Goal: Information Seeking & Learning: Find contact information

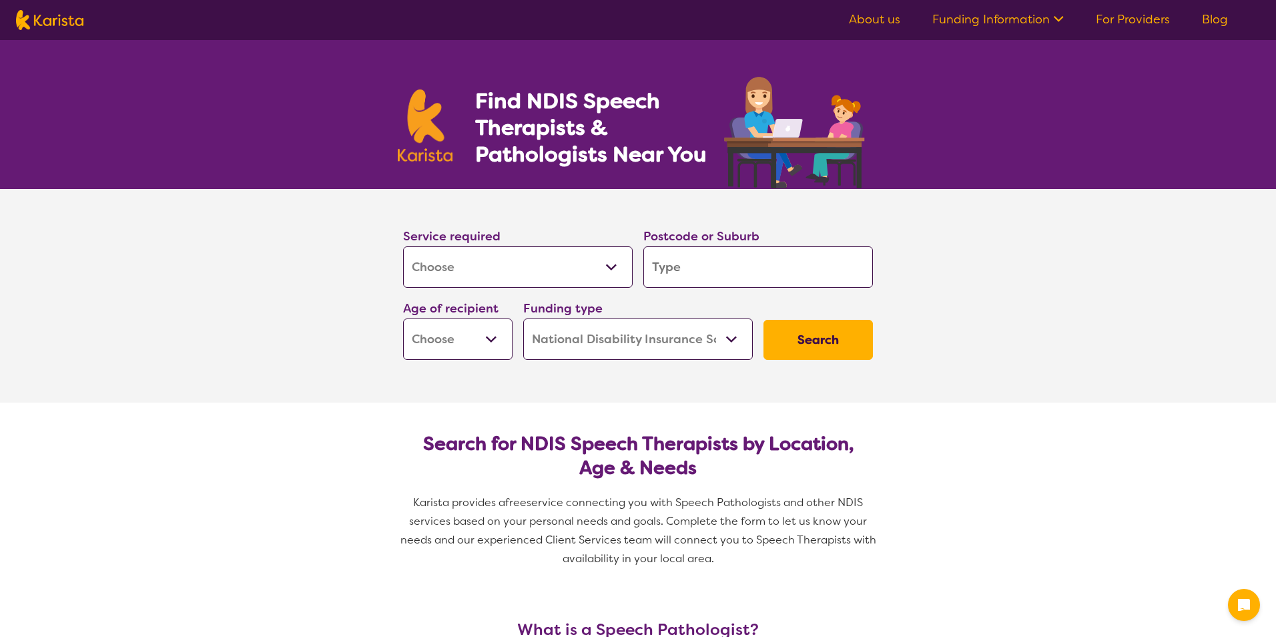
select select "[MEDICAL_DATA]"
select select "NDIS"
select select "[MEDICAL_DATA]"
select select "NDIS"
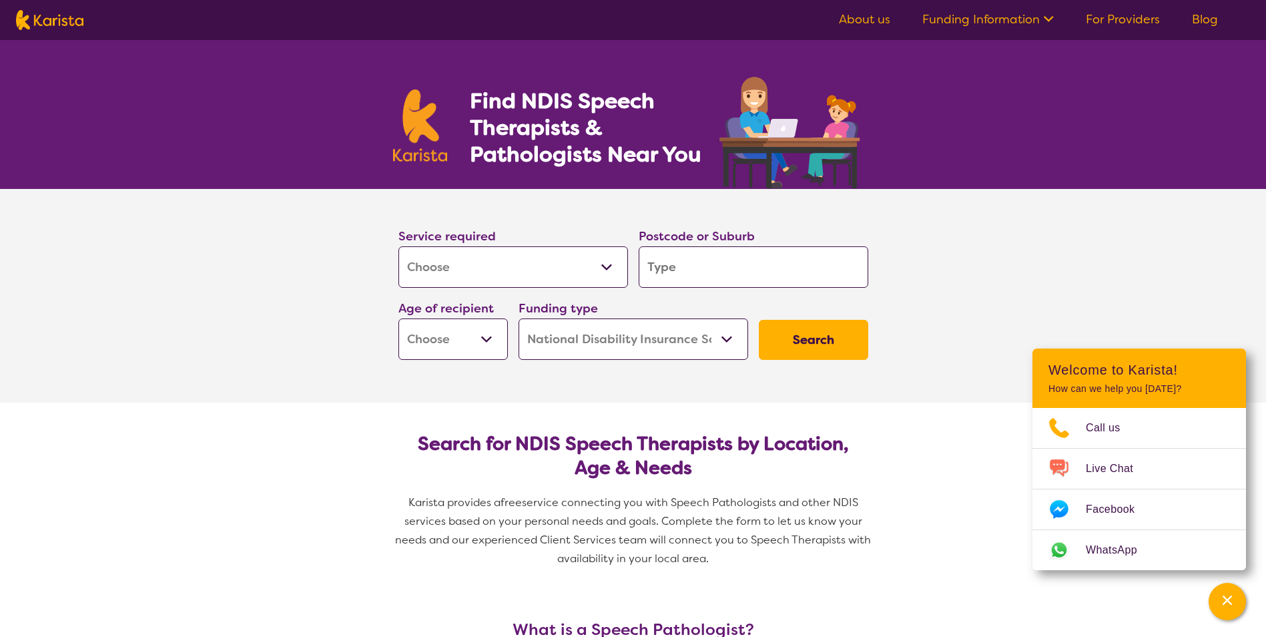
click at [699, 281] on input "search" at bounding box center [754, 266] width 230 height 41
type input "6"
type input "61"
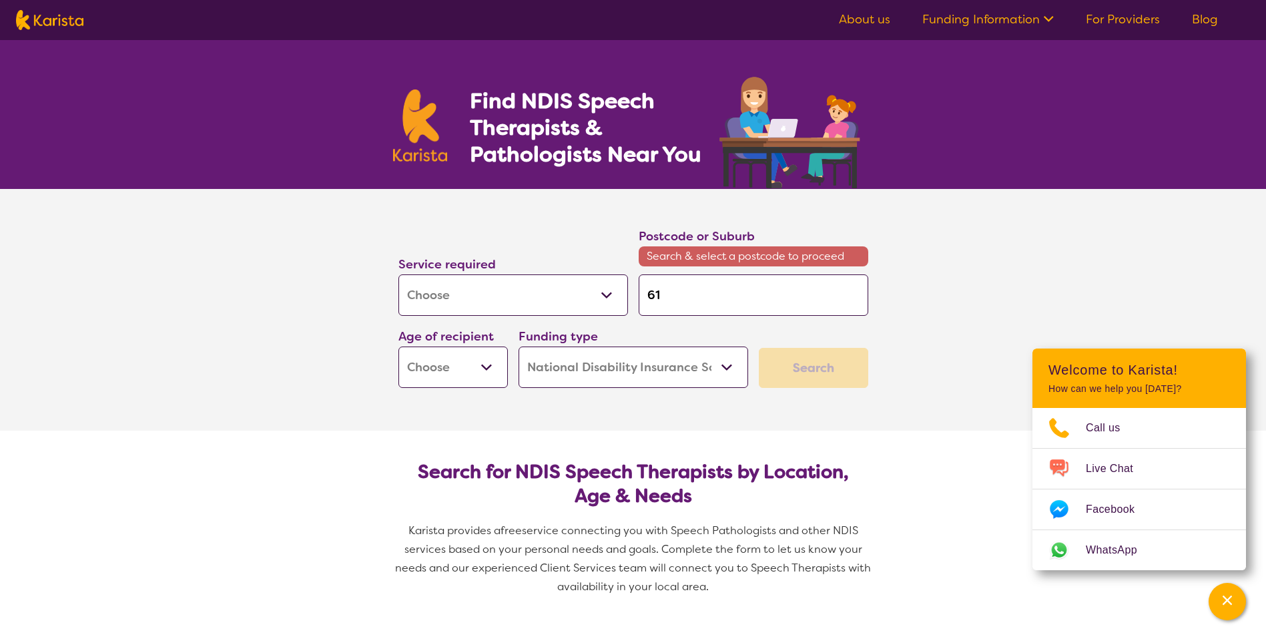
type input "616"
type input "6164"
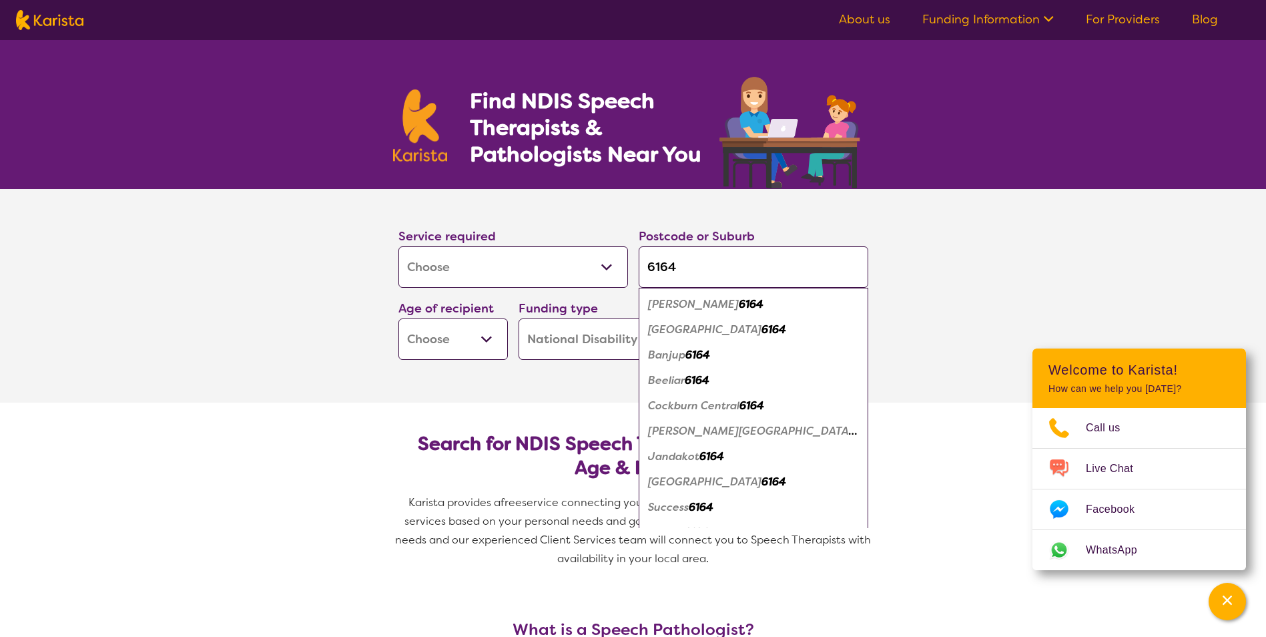
type input "6164"
drag, startPoint x: 717, startPoint y: 408, endPoint x: 700, endPoint y: 411, distance: 16.9
click at [715, 408] on em "Cockburn Central" at bounding box center [693, 405] width 91 height 14
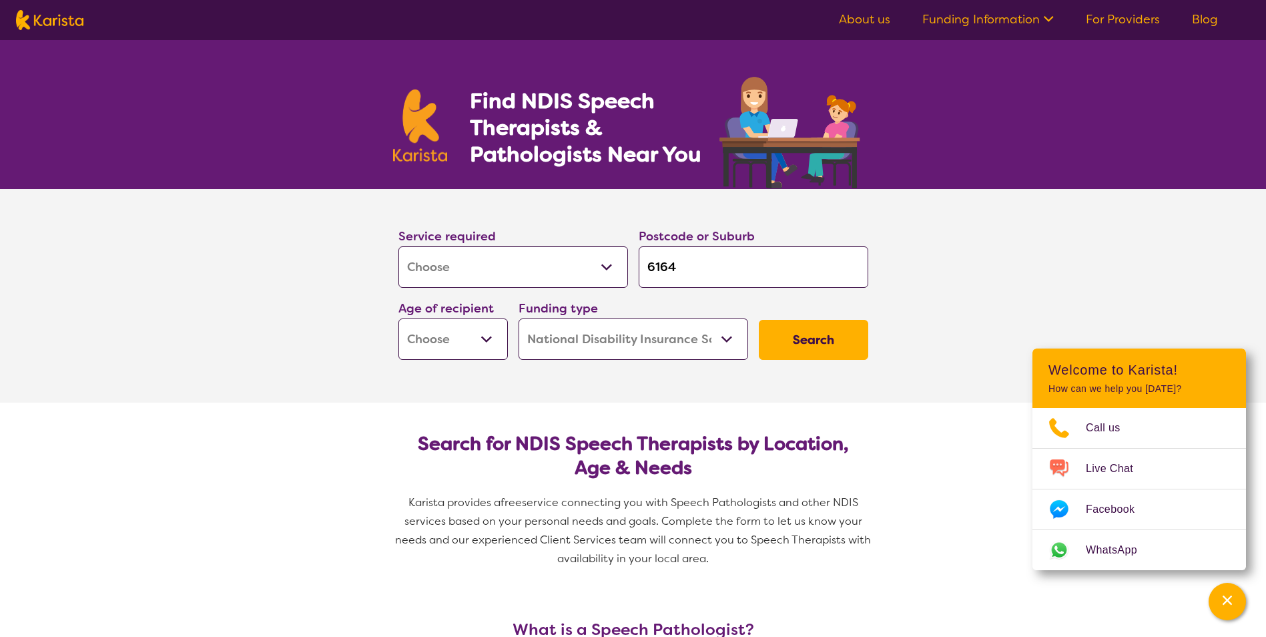
drag, startPoint x: 464, startPoint y: 322, endPoint x: 459, endPoint y: 334, distance: 13.8
click at [463, 325] on select "Early Childhood - 0 to 9 Child - 10 to 11 Adolescent - 12 to 17 Adult - 18 to 6…" at bounding box center [452, 338] width 109 height 41
select select "EC"
click at [398, 318] on select "Early Childhood - 0 to 9 Child - 10 to 11 Adolescent - 12 to 17 Adult - 18 to 6…" at bounding box center [452, 338] width 109 height 41
select select "EC"
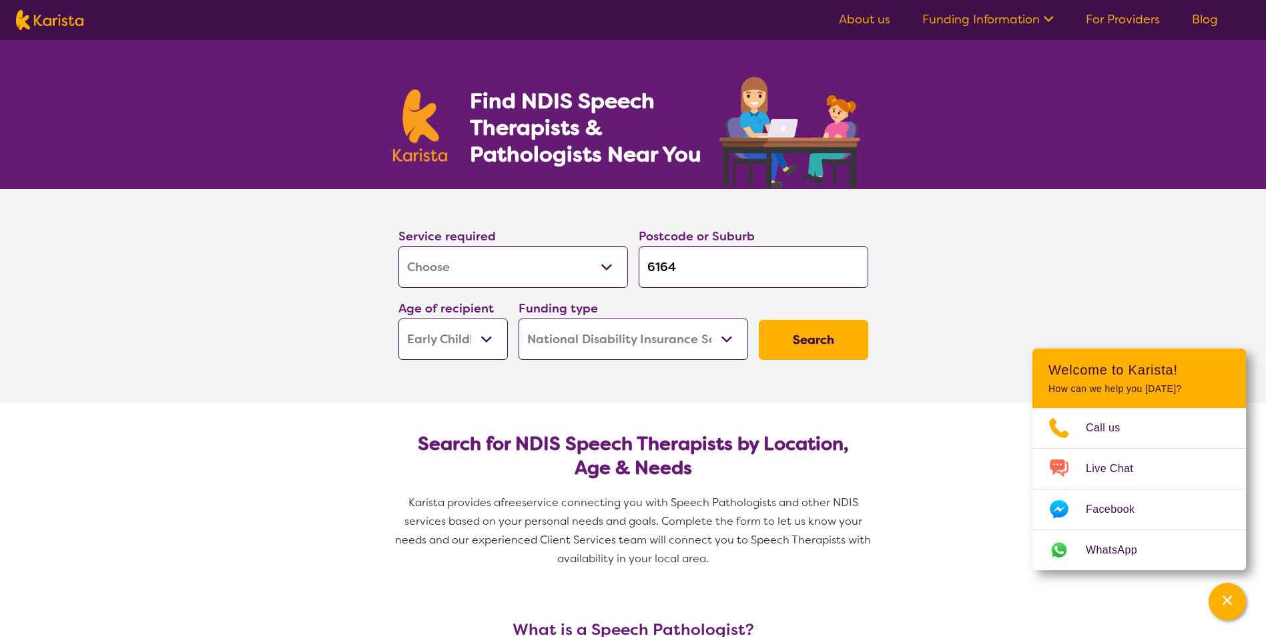
click at [716, 348] on select "Home Care Package (HCP) National Disability Insurance Scheme (NDIS) I don't know" at bounding box center [634, 338] width 230 height 41
click at [519, 318] on select "Home Care Package (HCP) National Disability Insurance Scheme (NDIS) I don't know" at bounding box center [634, 338] width 230 height 41
click at [816, 350] on button "Search" at bounding box center [813, 340] width 109 height 40
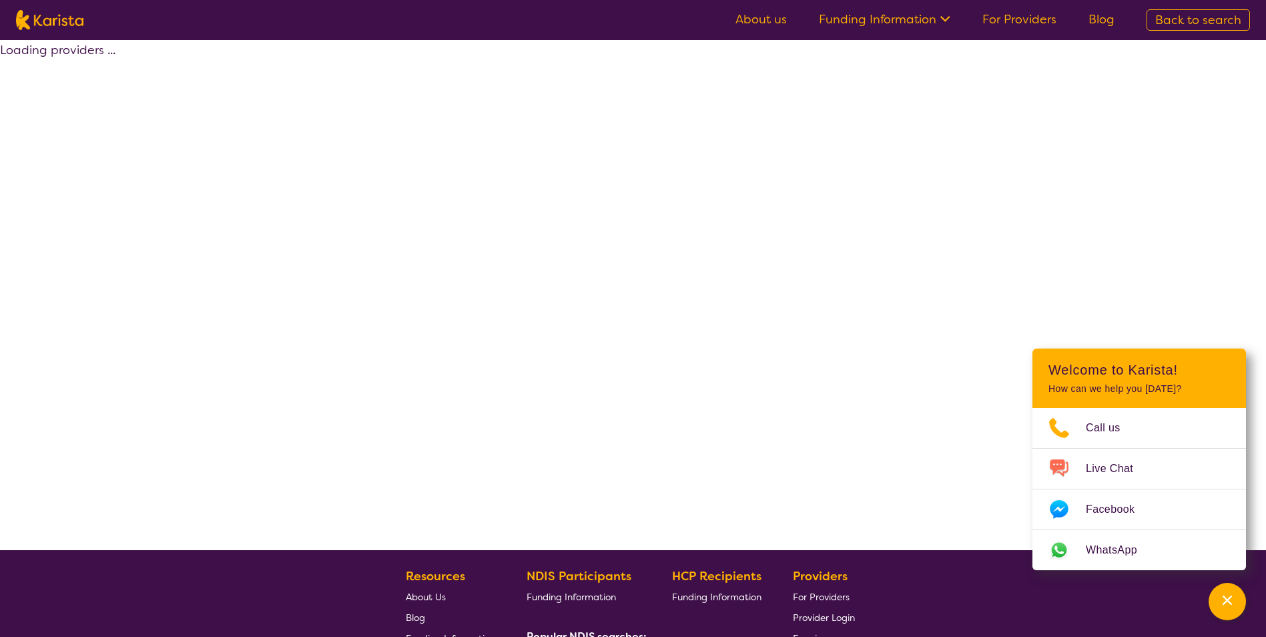
select select "by_score"
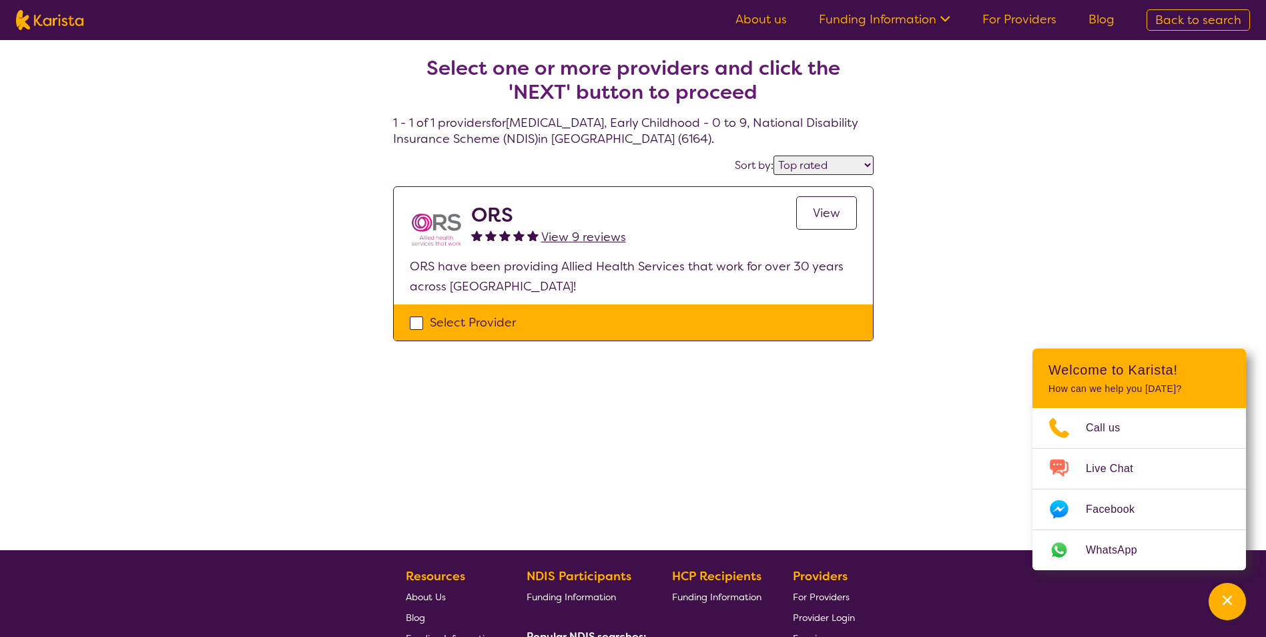
click at [491, 209] on h2 "ORS" at bounding box center [548, 215] width 155 height 24
drag, startPoint x: 413, startPoint y: 324, endPoint x: 421, endPoint y: 320, distance: 8.7
click at [412, 323] on div "Select Provider" at bounding box center [633, 322] width 447 height 20
checkbox input "true"
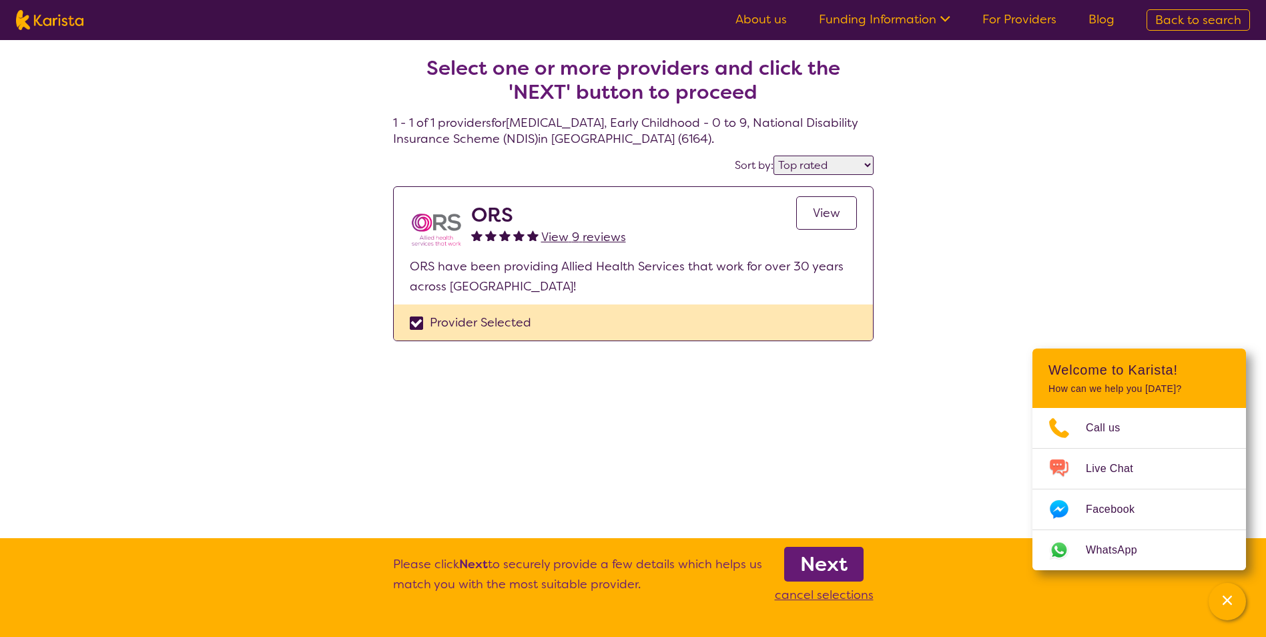
click at [828, 215] on span "View" at bounding box center [826, 213] width 27 height 16
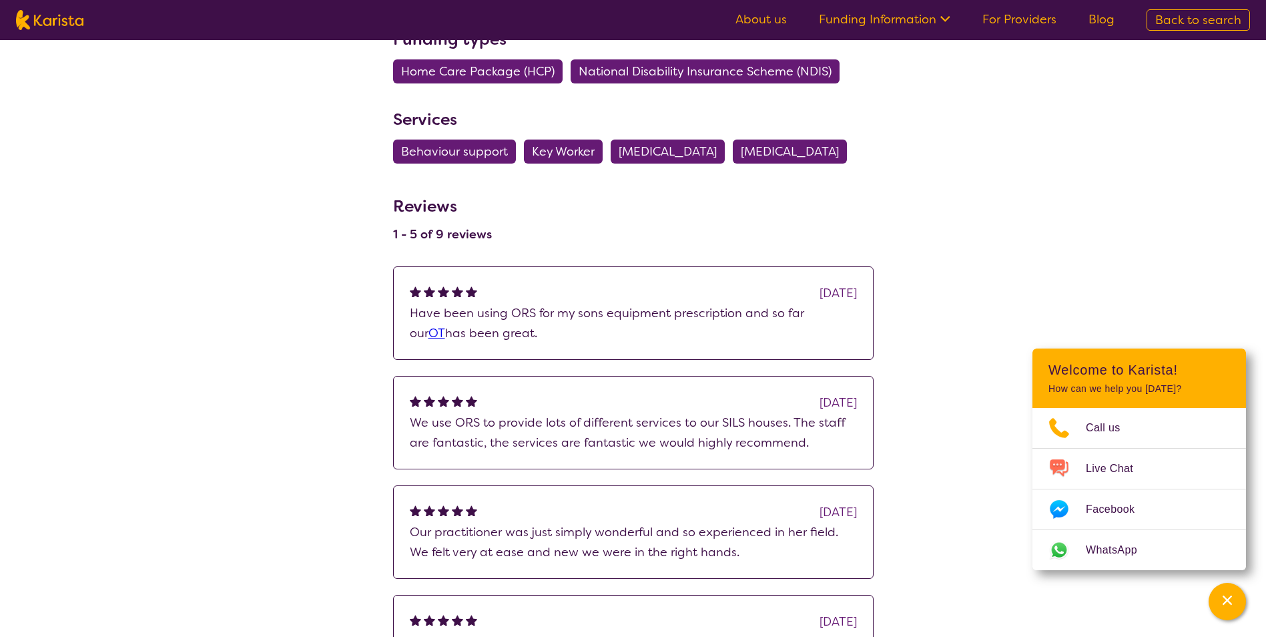
scroll to position [667, 0]
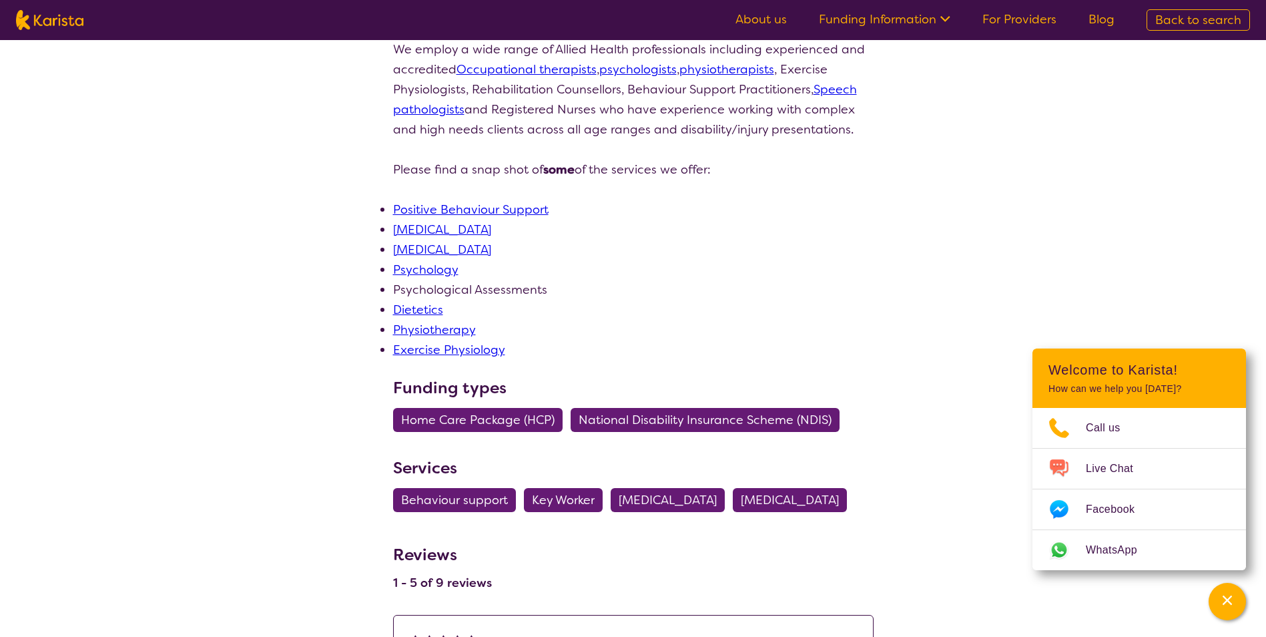
click at [244, 306] on div "search results ORS View 9 reviews Review this provider Connect with the Provide…" at bounding box center [633, 459] width 1266 height 1470
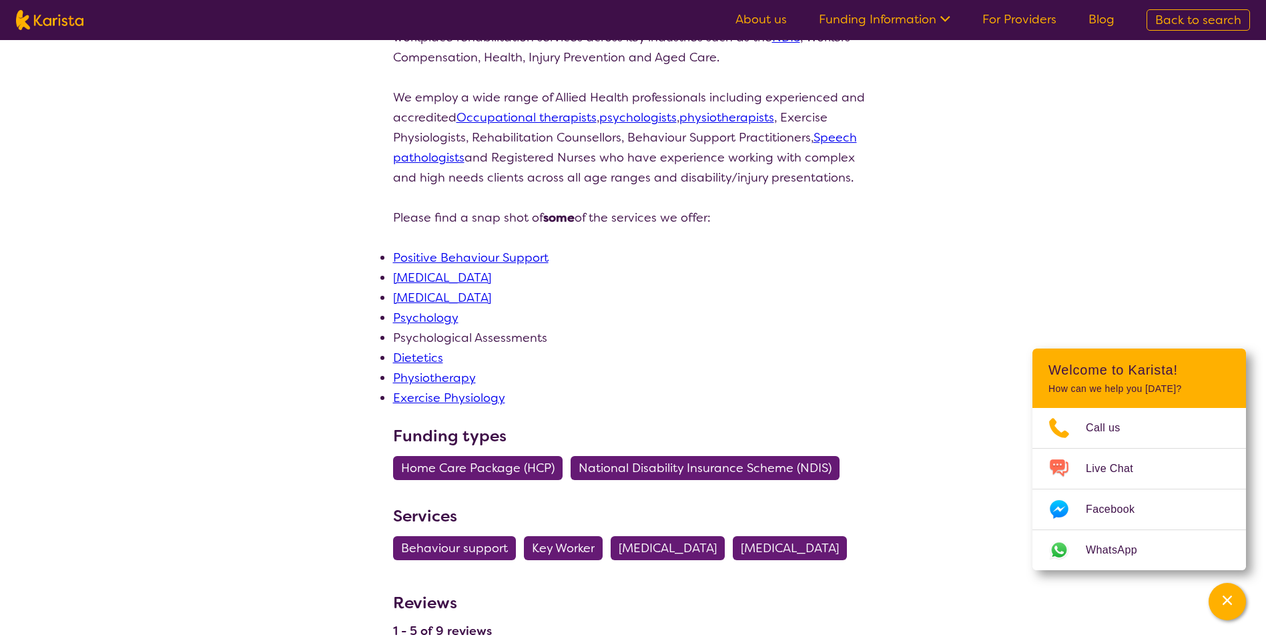
scroll to position [191, 0]
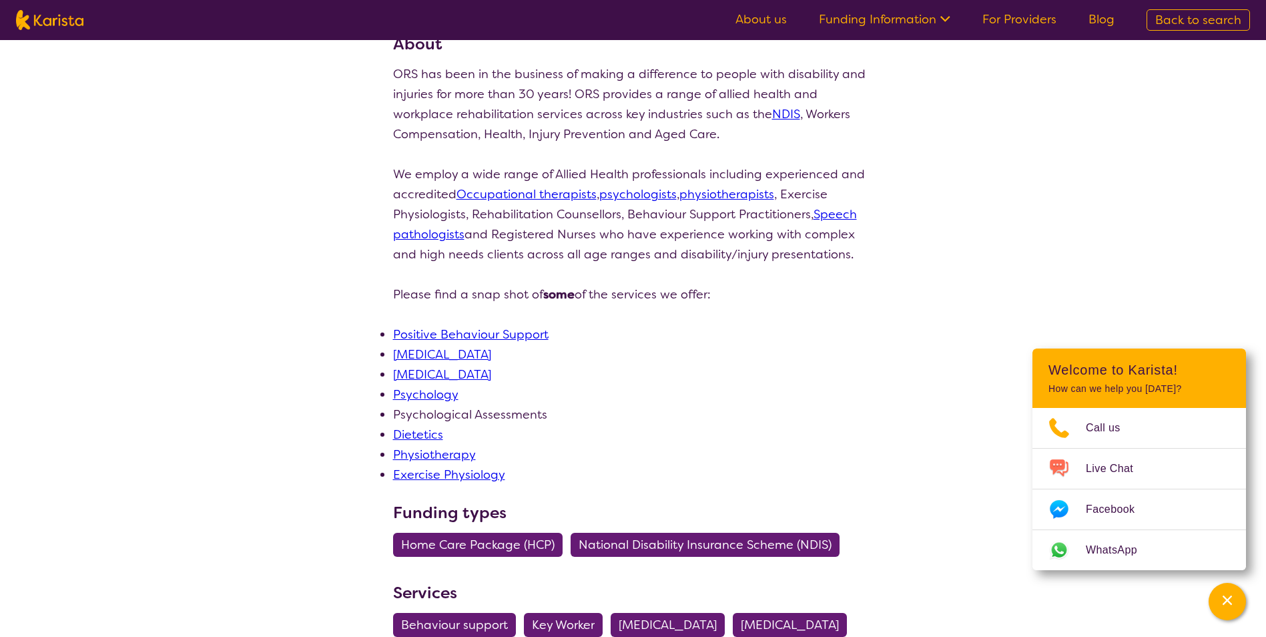
drag, startPoint x: 244, startPoint y: 306, endPoint x: 178, endPoint y: 269, distance: 76.5
click at [178, 269] on div "search results ORS View 9 reviews Review this provider Connect with the Provide…" at bounding box center [633, 584] width 1266 height 1470
click at [411, 371] on link "Speech Pathology" at bounding box center [442, 374] width 98 height 16
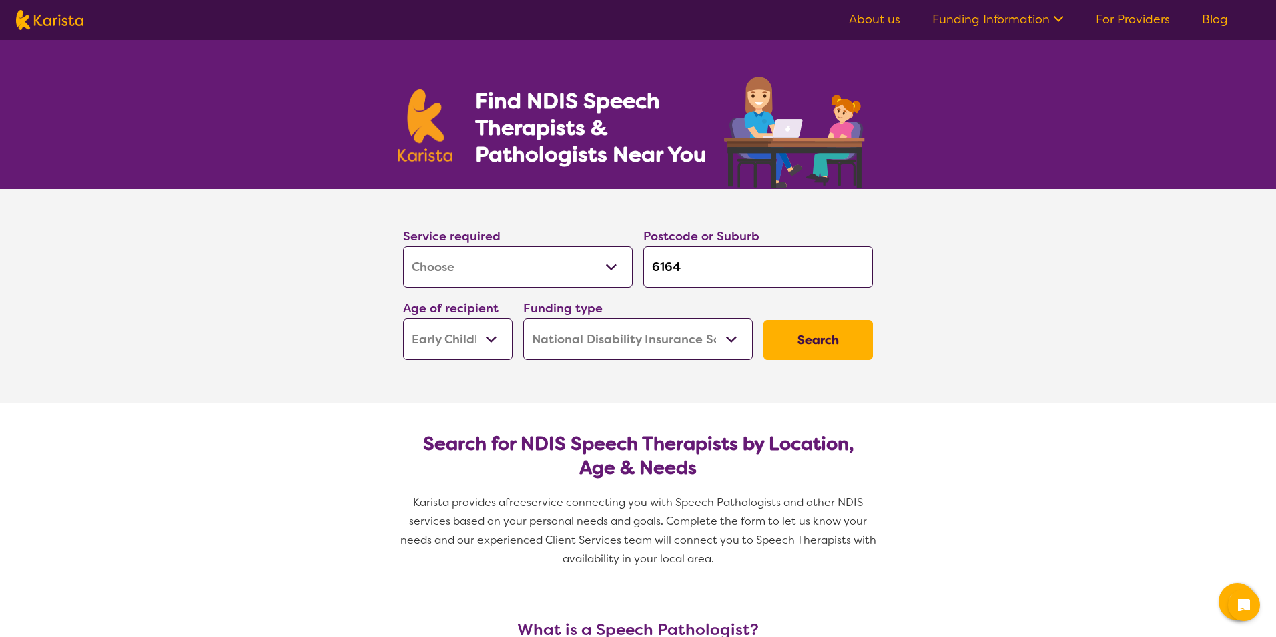
select select "[MEDICAL_DATA]"
select select "EC"
select select "NDIS"
select select "[MEDICAL_DATA]"
select select "EC"
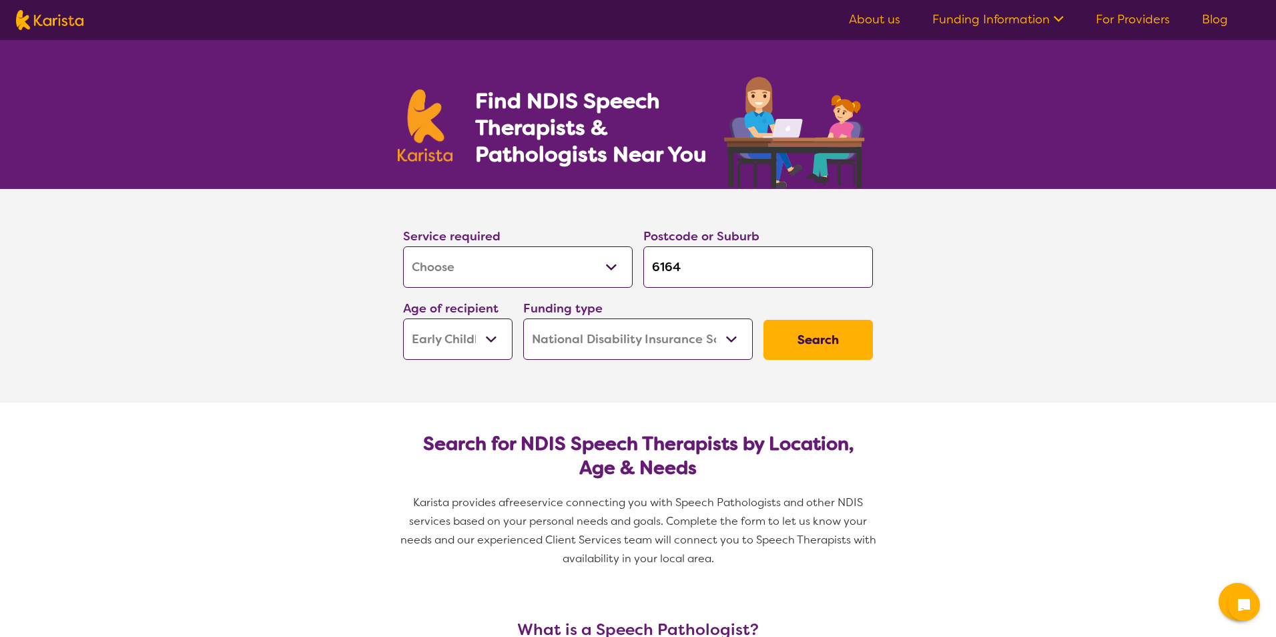
select select "NDIS"
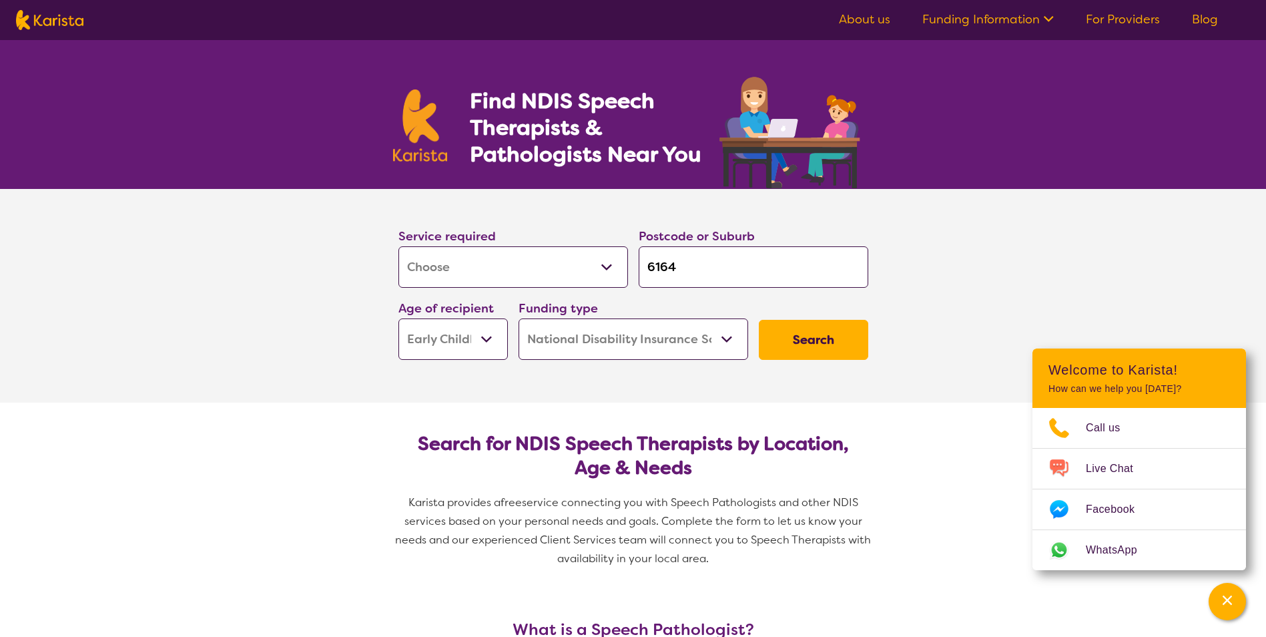
click at [794, 341] on button "Search" at bounding box center [813, 340] width 109 height 40
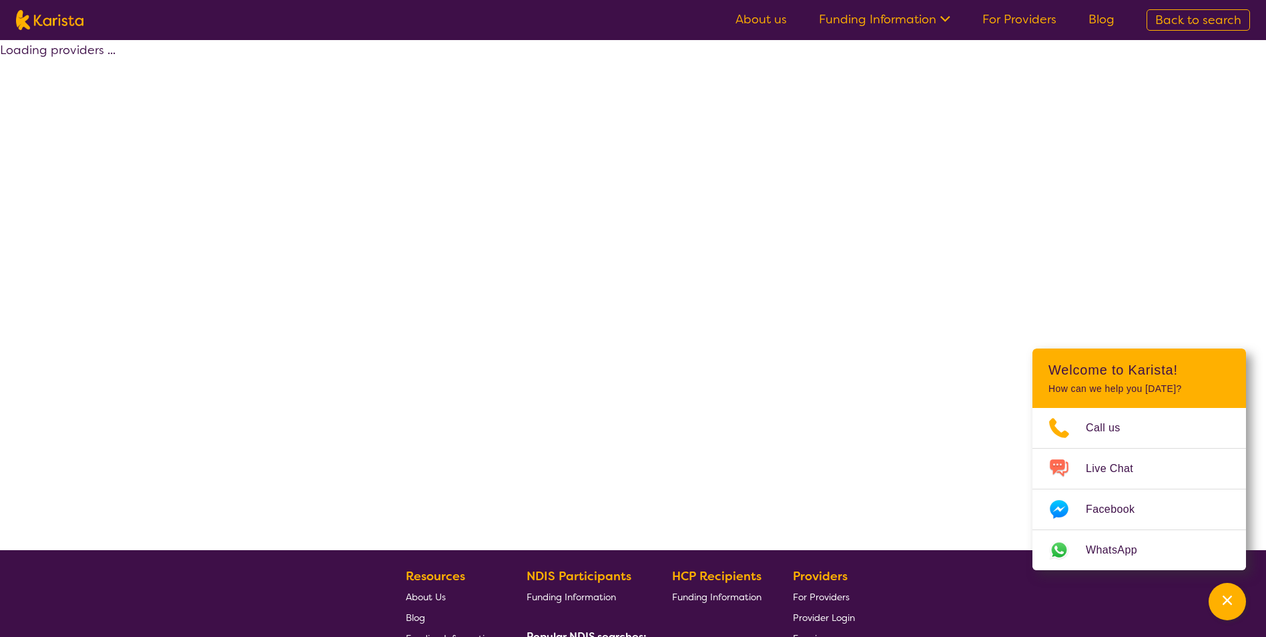
select select "by_score"
